Goal: Find specific page/section: Find specific page/section

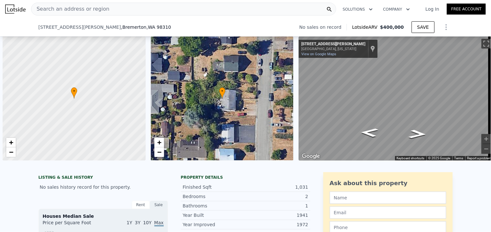
scroll to position [0, 2]
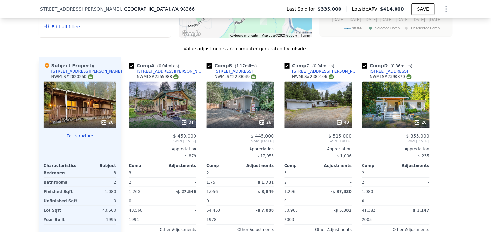
scroll to position [680, 0]
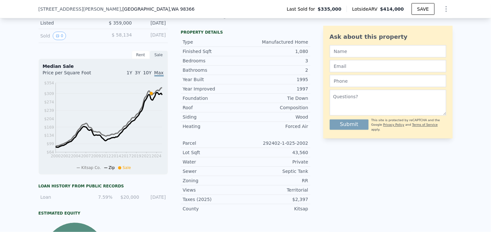
scroll to position [249, 0]
